Goal: Check status: Check status

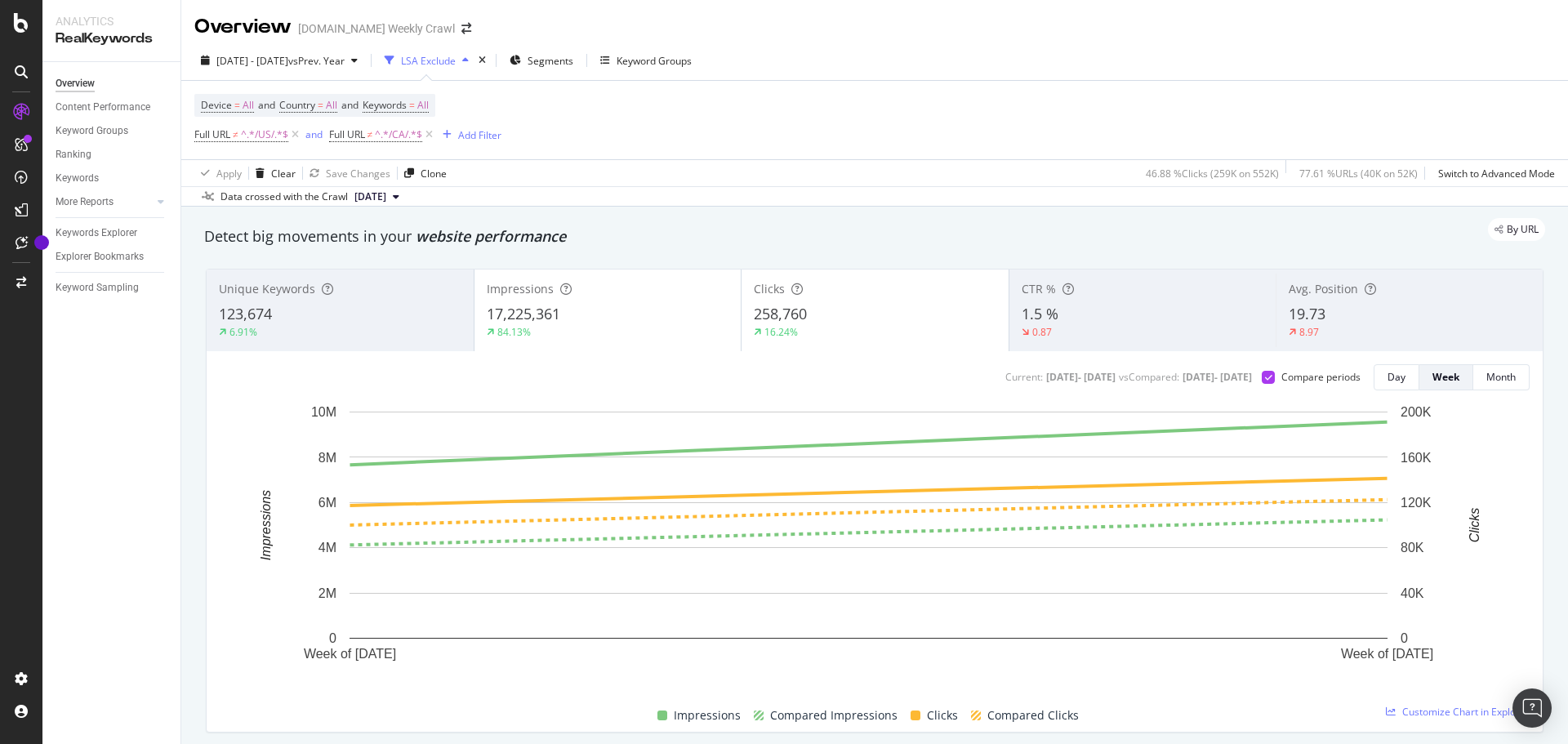
scroll to position [1, 0]
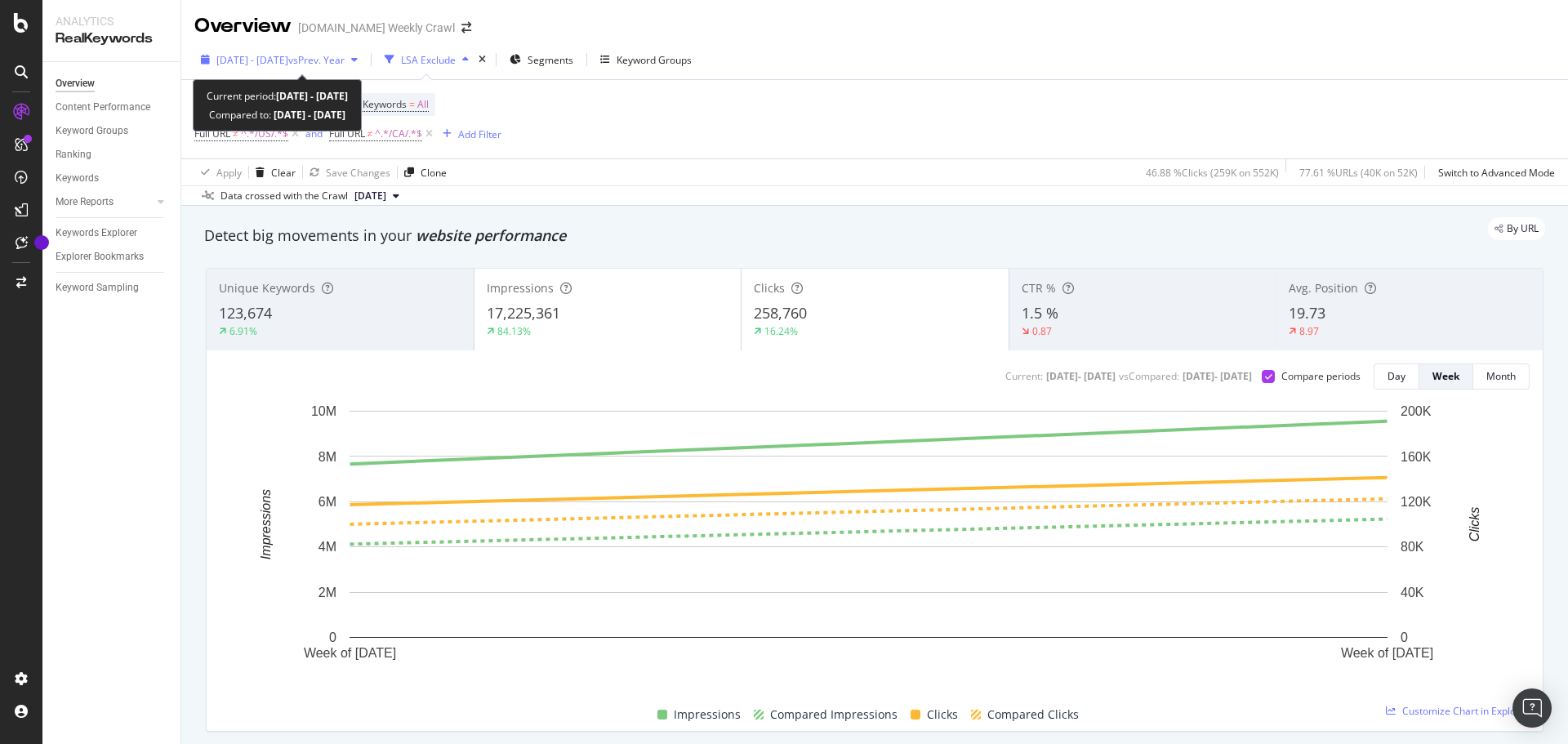
click at [342, 64] on span "vs Prev. Year" at bounding box center [317, 60] width 56 height 14
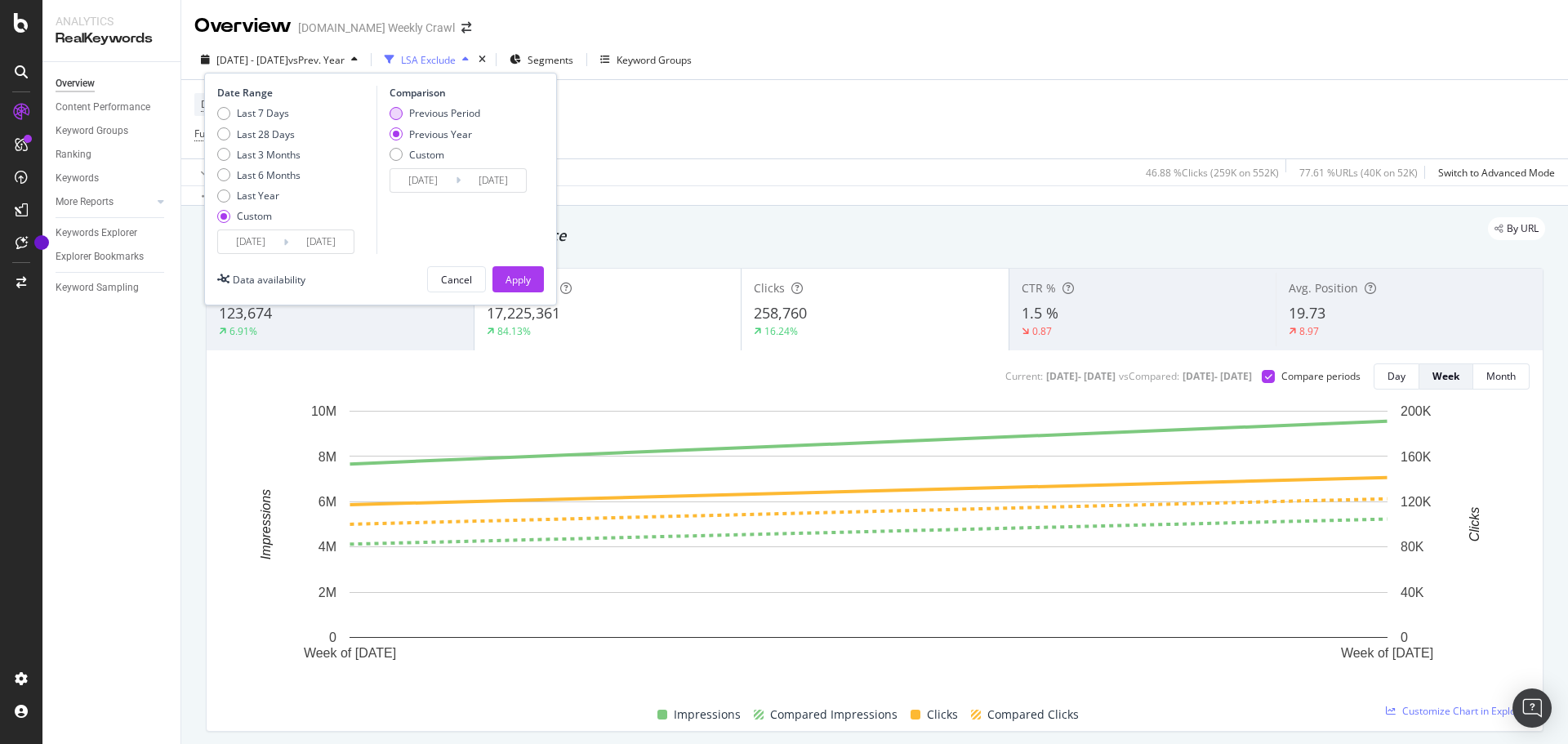
click at [448, 111] on div "Previous Period" at bounding box center [444, 113] width 71 height 14
type input "[DATE]"
click at [511, 279] on div "Apply" at bounding box center [518, 280] width 25 height 14
